Goal: Find specific page/section: Find specific page/section

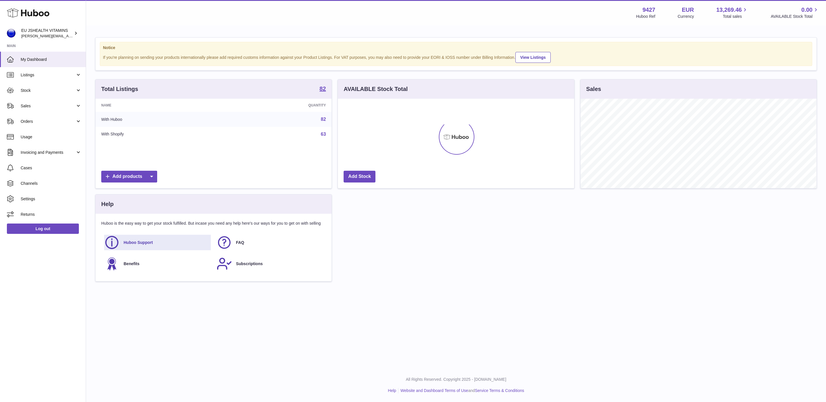
scroll to position [89, 236]
click at [25, 91] on span "Stock" at bounding box center [48, 90] width 55 height 5
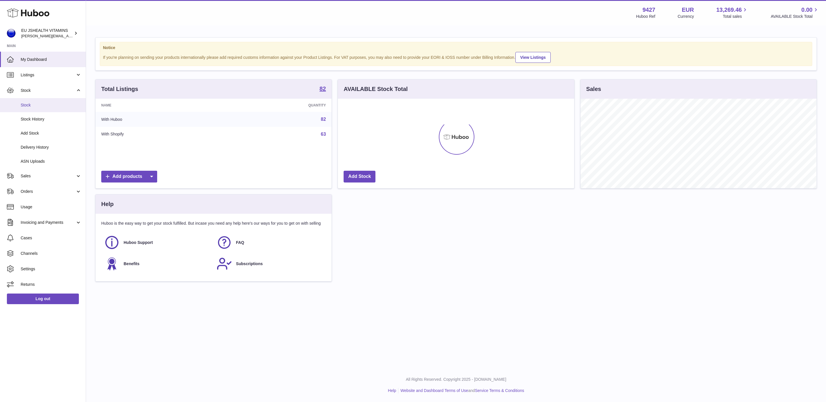
click at [37, 106] on span "Stock" at bounding box center [51, 104] width 61 height 5
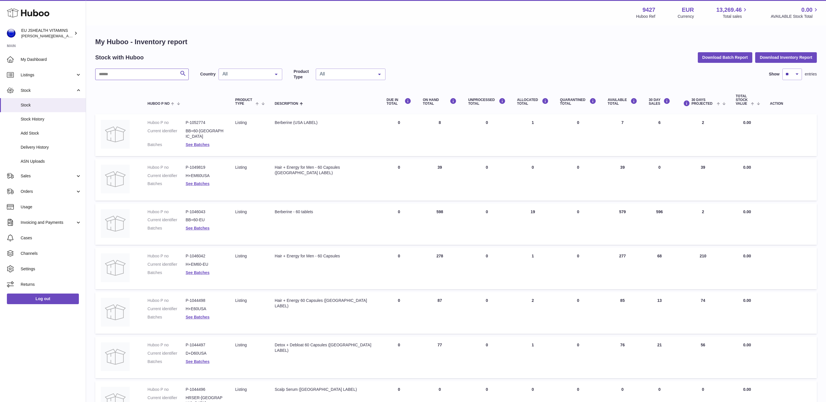
click at [122, 79] on input "text" at bounding box center [141, 74] width 93 height 11
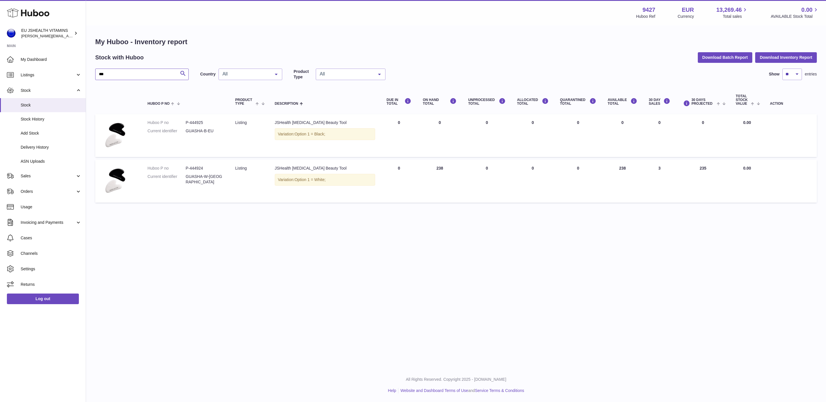
type input "***"
drag, startPoint x: 208, startPoint y: 175, endPoint x: 218, endPoint y: 176, distance: 10.1
click at [218, 176] on dd "GUASHA-W-[GEOGRAPHIC_DATA]" at bounding box center [204, 179] width 38 height 11
